Goal: Task Accomplishment & Management: Complete application form

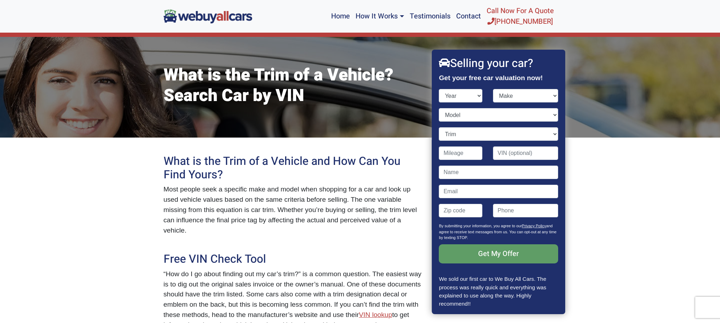
select select "2015"
click at [439, 89] on select "Year [DATE] 2024 2023 2022 2021 2020 2019 2018 2017 2016 2015 2014 2013 2012 20…" at bounding box center [461, 95] width 44 height 13
click at [536, 97] on select "Make Acura Alfa Romeo Aston [PERSON_NAME] Audi Bentley BMW Buick Cadillac Chevr…" at bounding box center [525, 95] width 65 height 13
select select "Subaru"
click at [493, 89] on select "Make Acura Alfa Romeo Aston [PERSON_NAME] Audi Bentley BMW Buick Cadillac Chevr…" at bounding box center [525, 95] width 65 height 13
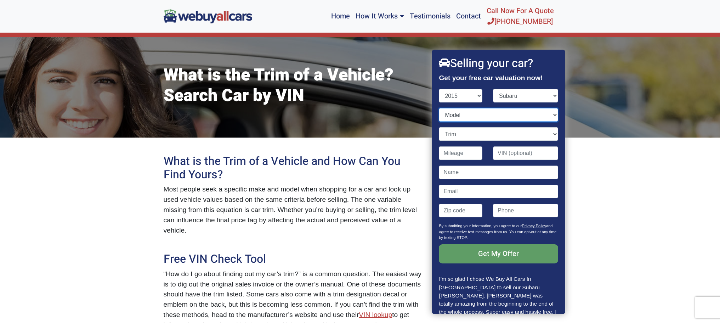
click at [463, 118] on select "Model BRZ Forester Impreza Impreza WRX Legacy Outback XV Crosstrek" at bounding box center [498, 114] width 119 height 13
select select "Legacy"
click at [439, 108] on select "Model BRZ Forester Impreza Impreza WRX Legacy Outback XV Crosstrek" at bounding box center [498, 114] width 119 height 13
click at [550, 133] on select "Trim 2.5i 4dr Sedan AWD (2.5L 4cyl CVT) 2.5i Limited 4dr Sedan AWD (2.5L 4cyl C…" at bounding box center [498, 133] width 119 height 13
select select "2.5i 4dr Sedan AWD (2.5L 4cyl CVT)"
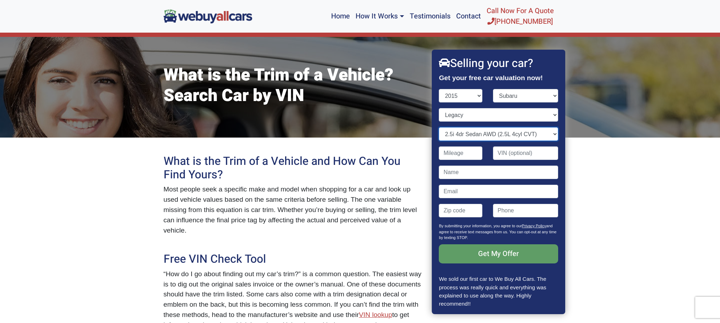
click at [439, 127] on select "Trim 2.5i 4dr Sedan AWD (2.5L 4cyl CVT) 2.5i Limited 4dr Sedan AWD (2.5L 4cyl C…" at bounding box center [498, 133] width 119 height 13
click at [483, 132] on select "Trim 2.5i 4dr Sedan AWD (2.5L 4cyl CVT) 2.5i Limited 4dr Sedan AWD (2.5L 4cyl C…" at bounding box center [498, 133] width 119 height 13
click at [439, 127] on select "Trim 2.5i 4dr Sedan AWD (2.5L 4cyl CVT) 2.5i Limited 4dr Sedan AWD (2.5L 4cyl C…" at bounding box center [498, 133] width 119 height 13
click at [469, 153] on input "Contact form" at bounding box center [461, 152] width 44 height 13
click at [518, 152] on input "Contact form" at bounding box center [525, 152] width 65 height 13
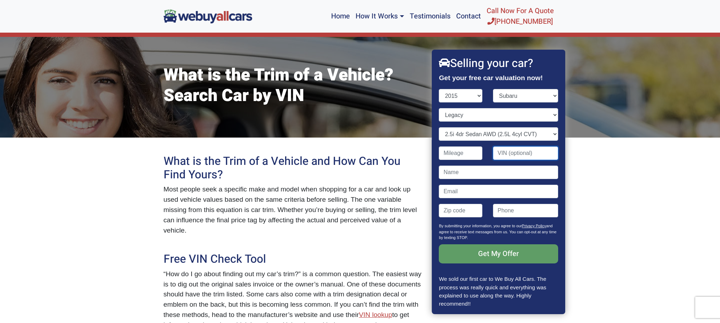
click at [518, 152] on input "Contact form" at bounding box center [525, 152] width 65 height 13
click at [508, 152] on input "Contact form" at bounding box center [525, 152] width 65 height 13
type input "V"
paste input "[US_VEHICLE_IDENTIFICATION_NUMBER]"
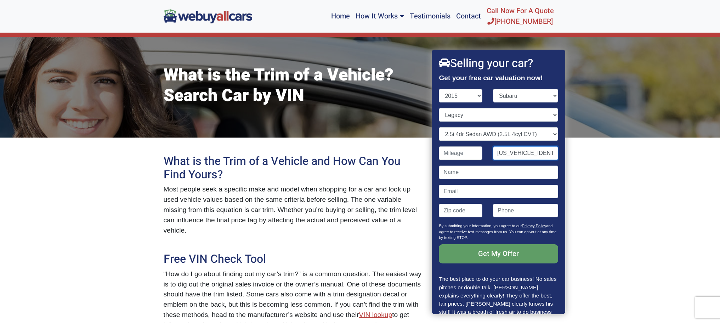
type input "[US_VEHICLE_IDENTIFICATION_NUMBER]"
click at [479, 171] on input "Contact form" at bounding box center [498, 171] width 119 height 13
type input "[PERSON_NAME]"
type input "[EMAIL_ADDRESS][US_STATE][DOMAIN_NAME]"
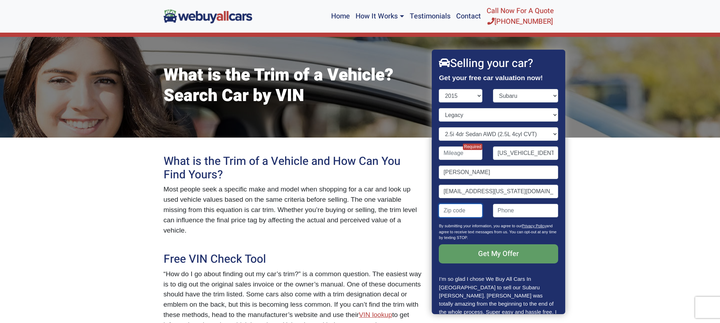
type input "68507"
type input "4028904055"
click at [472, 172] on input "[PERSON_NAME]" at bounding box center [498, 171] width 119 height 13
type input "[PERSON_NAME]"
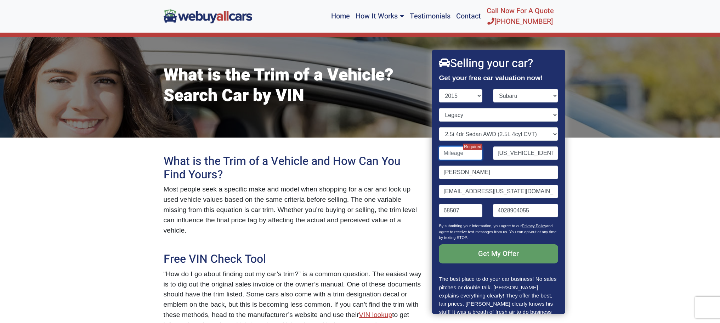
click at [463, 154] on input "Contact form" at bounding box center [461, 152] width 44 height 13
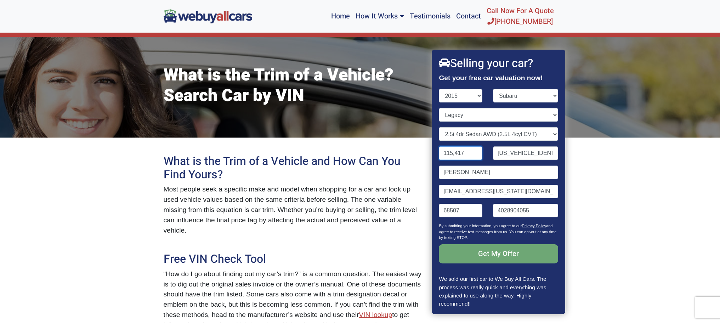
type input "115,417"
click at [495, 257] on input "Get My Offer" at bounding box center [498, 253] width 119 height 19
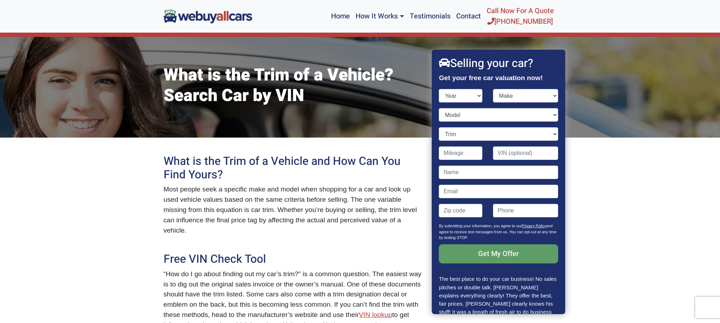
select select "2015"
click at [439, 89] on select "Year [DATE] 2024 2023 2022 2021 2020 2019 2018 2017 2016 2015 2014 2013 2012 20…" at bounding box center [461, 95] width 44 height 13
click at [516, 94] on select "Make Acura Alfa Romeo Aston [PERSON_NAME] Audi Bentley BMW Buick Cadillac Chevr…" at bounding box center [525, 95] width 65 height 13
select select "Subaru"
click at [493, 89] on select "Make Acura Alfa Romeo Aston [PERSON_NAME] Audi Bentley BMW Buick Cadillac Chevr…" at bounding box center [525, 95] width 65 height 13
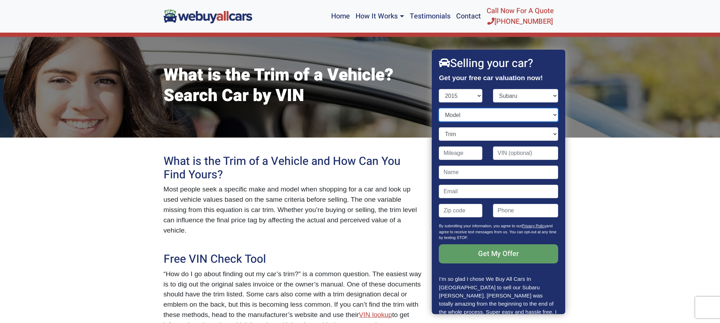
click at [489, 118] on select "Model BRZ Forester Impreza Impreza WRX Legacy Outback XV Crosstrek" at bounding box center [498, 114] width 119 height 13
select select "Legacy"
click at [439, 108] on select "Model BRZ Forester Impreza Impreza WRX Legacy Outback XV Crosstrek" at bounding box center [498, 114] width 119 height 13
click at [471, 152] on input "Contact form" at bounding box center [461, 152] width 44 height 13
click at [475, 135] on select "Trim 2.5i 4dr Sedan AWD (2.5L 4cyl CVT) 2.5i Limited 4dr Sedan AWD (2.5L 4cyl C…" at bounding box center [498, 133] width 119 height 13
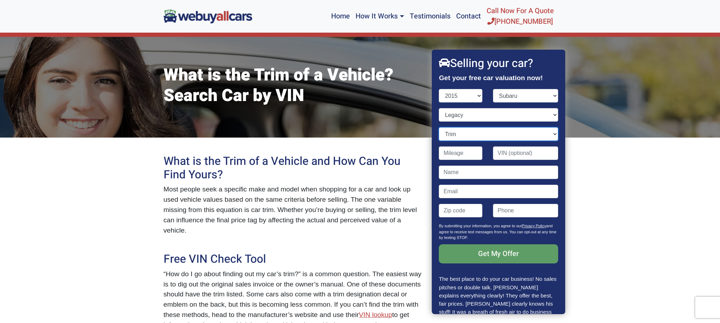
select select "2.5i 4dr Sedan AWD (2.5L 4cyl CVT)"
click at [439, 127] on select "Trim 2.5i 4dr Sedan AWD (2.5L 4cyl CVT) 2.5i Limited 4dr Sedan AWD (2.5L 4cyl C…" at bounding box center [498, 133] width 119 height 13
click at [456, 158] on input "Contact form" at bounding box center [461, 152] width 44 height 13
type input "115,417"
click at [505, 155] on input "Contact form" at bounding box center [525, 152] width 65 height 13
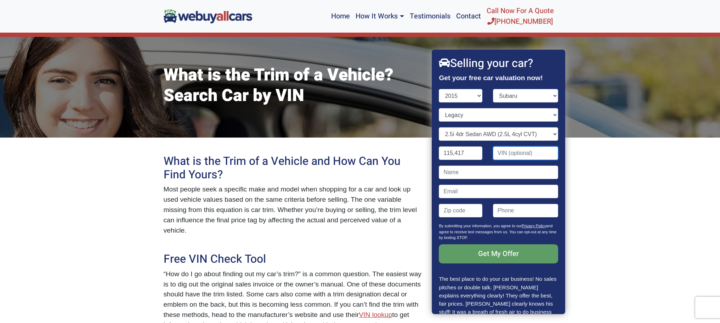
type input "[US_VEHICLE_IDENTIFICATION_NUMBER]"
click at [469, 171] on input "Contact form" at bounding box center [498, 171] width 119 height 13
type input "[PERSON_NAME]"
type input "[EMAIL_ADDRESS][US_STATE][DOMAIN_NAME]"
type input "68507"
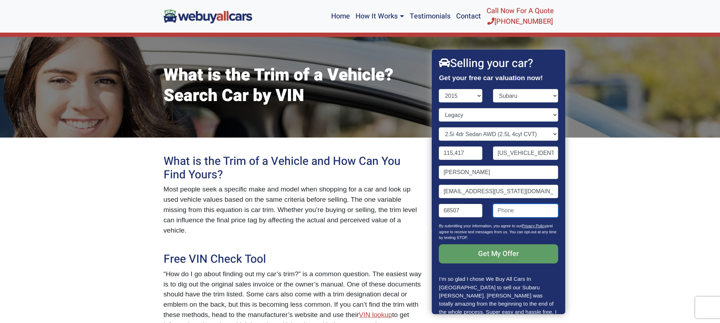
type input "4028904055"
